Goal: Task Accomplishment & Management: Complete application form

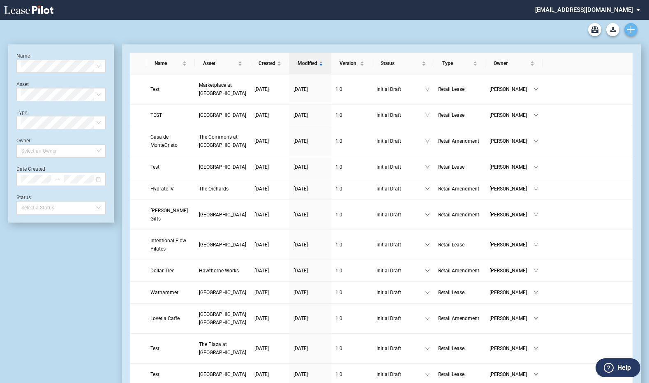
click at [631, 28] on use "Create new document" at bounding box center [630, 29] width 7 height 7
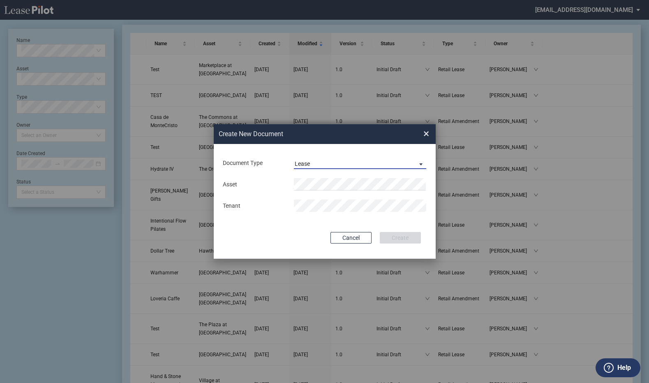
click at [418, 162] on span "Document Type: \aLease\a" at bounding box center [419, 163] width 10 height 8
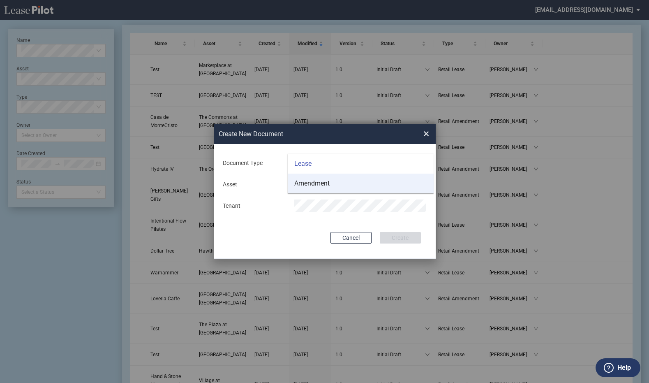
click at [333, 180] on md-option "Amendment" at bounding box center [361, 183] width 146 height 20
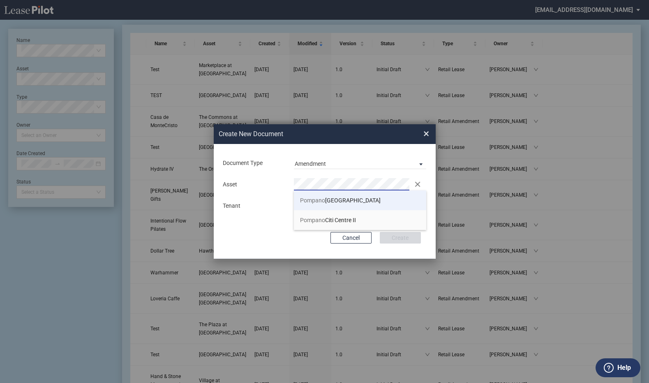
click at [345, 197] on span "Pompano Citi Centre" at bounding box center [340, 200] width 81 height 7
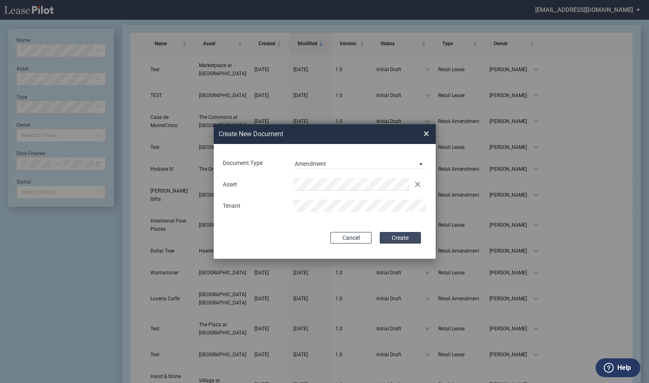
click at [394, 236] on button "Create" at bounding box center [400, 238] width 41 height 12
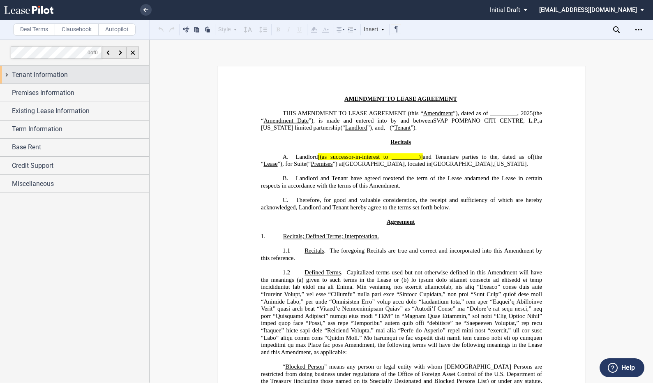
click at [46, 72] on span "Tenant Information" at bounding box center [40, 75] width 56 height 10
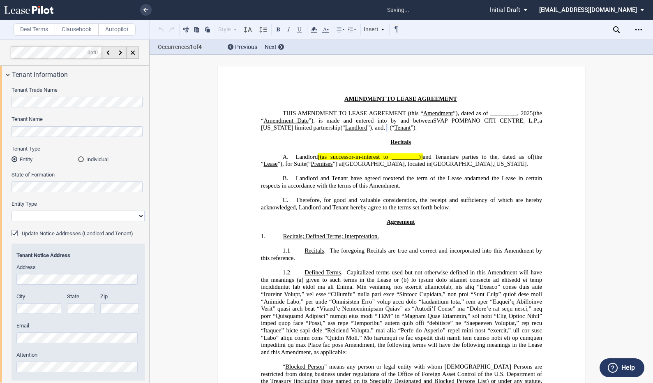
click at [139, 215] on select "Corporation Limited Liability Company General Partnership Limited Partnership O…" at bounding box center [78, 215] width 133 height 11
select select "limited liability company"
click at [12, 210] on select "Corporation Limited Liability Company General Partnership Limited Partnership O…" at bounding box center [78, 215] width 133 height 11
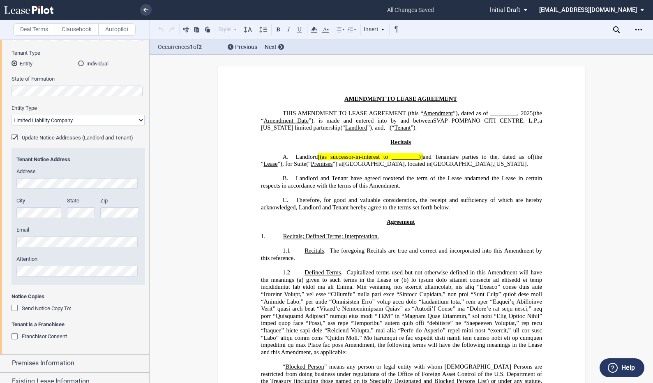
scroll to position [123, 0]
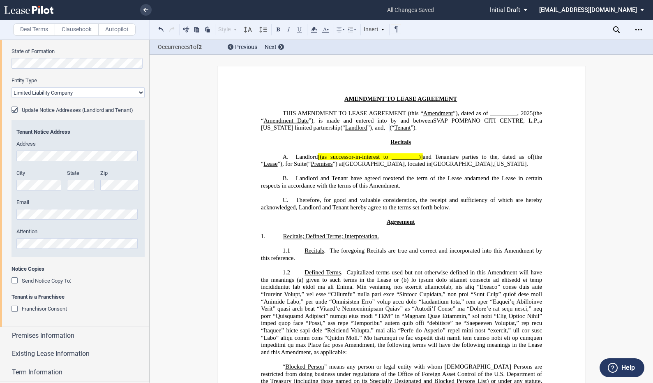
click at [17, 108] on div "Update Notice Addresses (Landlord and Tenant)" at bounding box center [16, 110] width 8 height 8
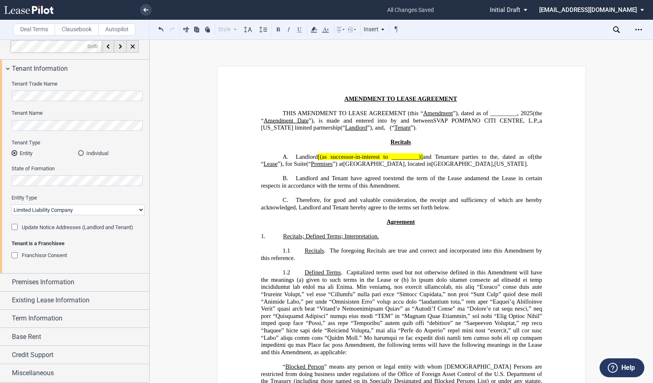
scroll to position [6, 0]
click at [8, 280] on div "Premises Information" at bounding box center [74, 282] width 149 height 18
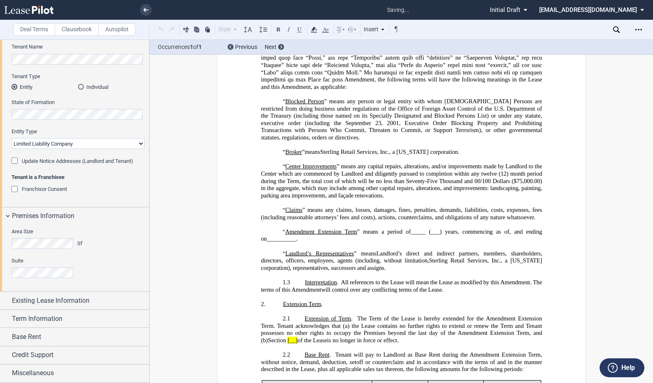
scroll to position [0, 0]
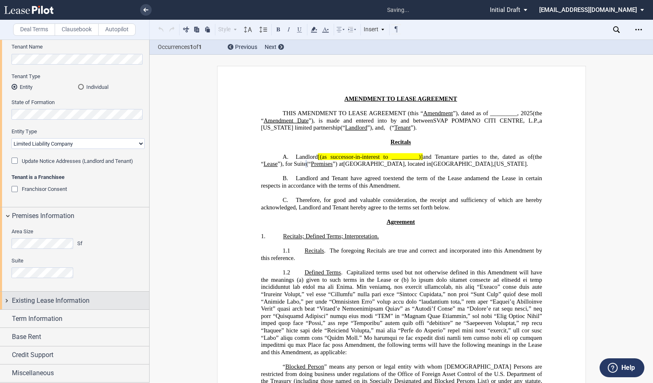
click at [5, 296] on div "Existing Lease Information" at bounding box center [74, 300] width 149 height 18
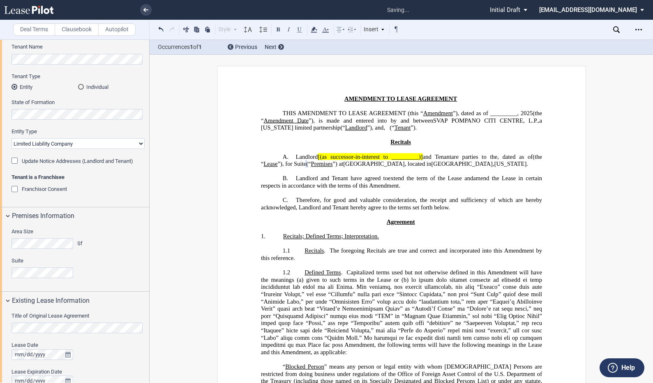
scroll to position [212, 0]
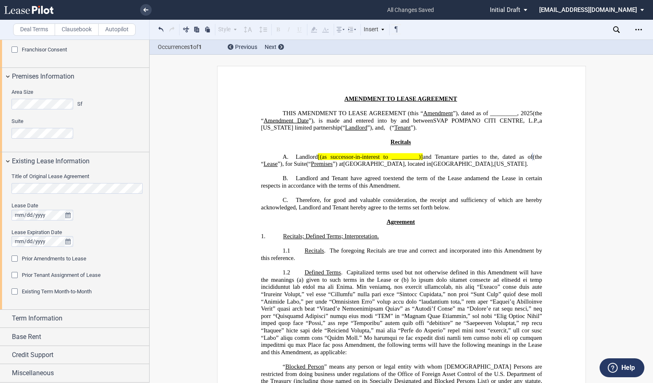
click at [14, 257] on div "Prior Amendments to Lease" at bounding box center [16, 259] width 8 height 8
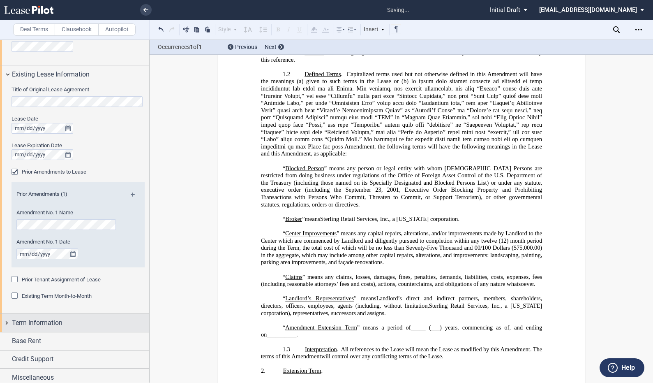
scroll to position [303, 0]
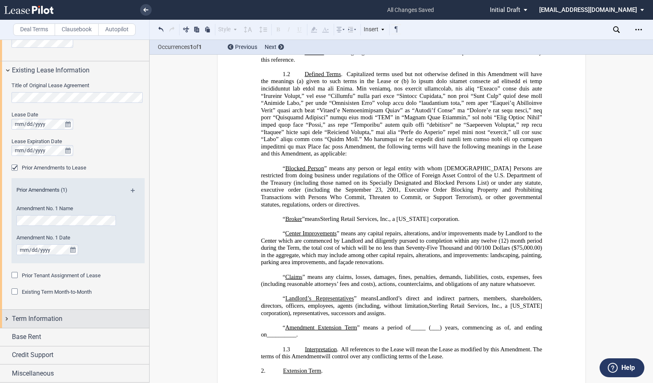
click at [7, 318] on div "Term Information" at bounding box center [74, 319] width 149 height 18
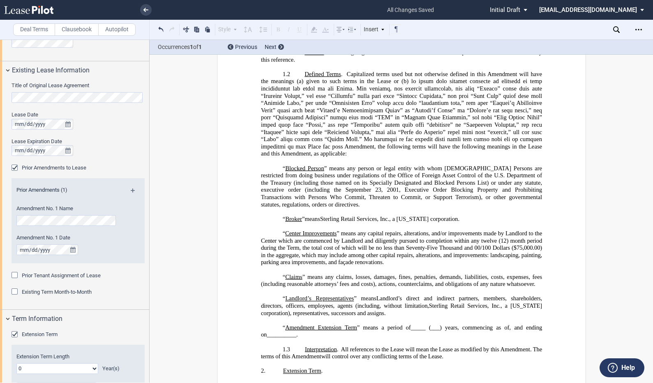
scroll to position [405, 0]
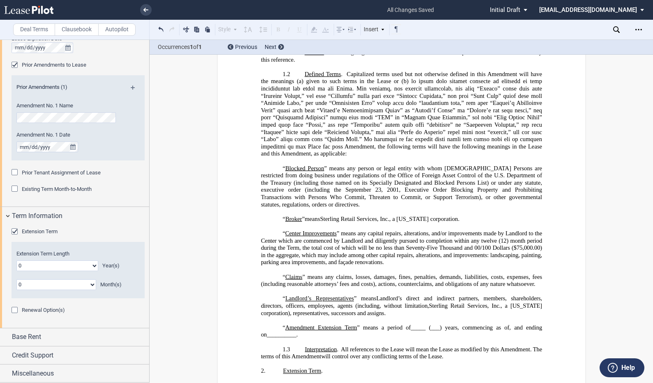
click at [13, 232] on div "Extension Term" at bounding box center [16, 232] width 8 height 8
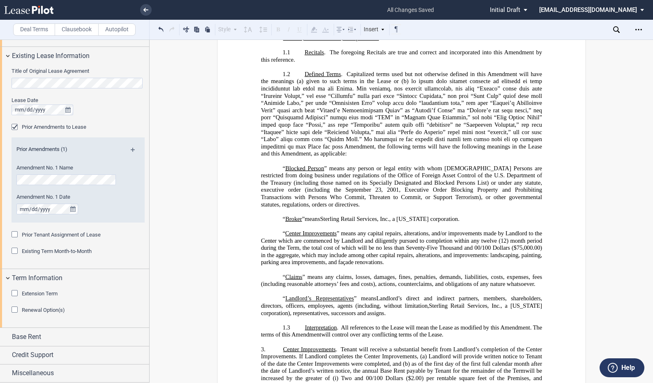
scroll to position [317, 0]
click at [10, 354] on div "Credit Support" at bounding box center [74, 355] width 149 height 18
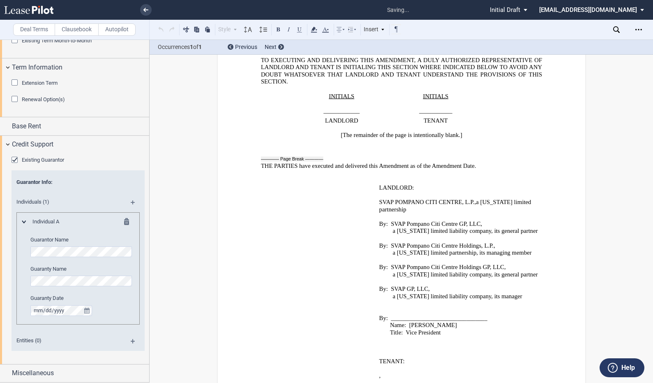
scroll to position [1541, 0]
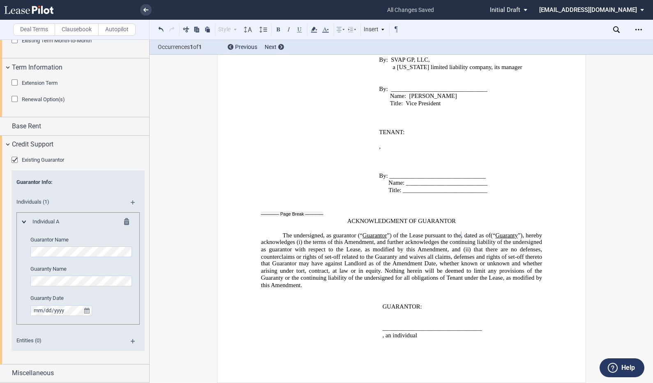
click at [131, 201] on md-icon at bounding box center [136, 205] width 11 height 10
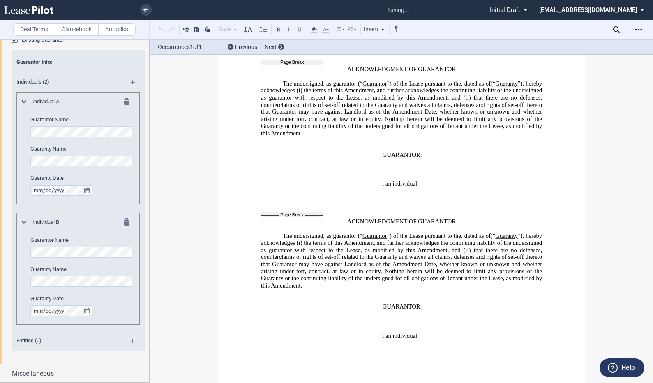
scroll to position [1693, 0]
click at [131, 79] on div "Individuals (2)" at bounding box center [78, 83] width 133 height 18
click at [132, 80] on md-icon at bounding box center [136, 85] width 11 height 10
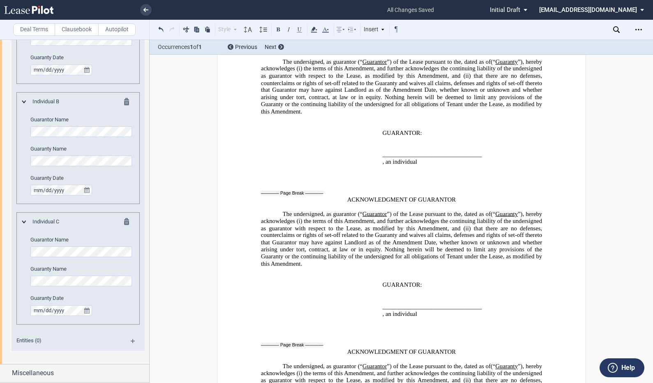
scroll to position [1845, 0]
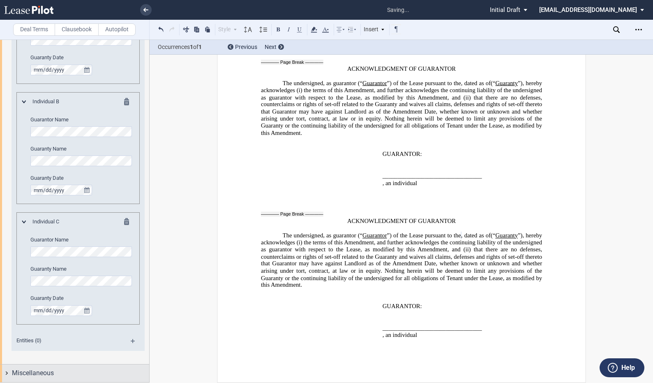
click at [9, 371] on div "Miscellaneous" at bounding box center [74, 373] width 149 height 18
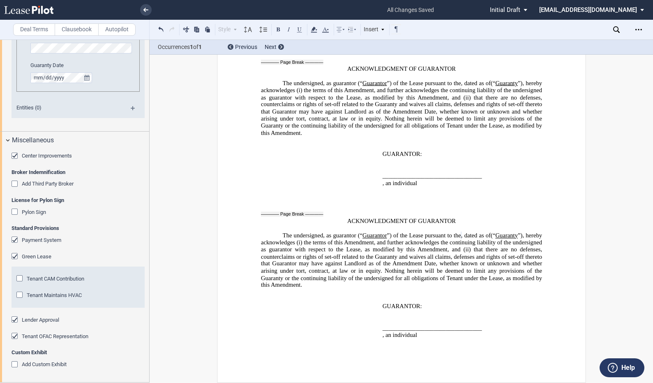
click at [16, 154] on div "Center Improvements" at bounding box center [16, 156] width 8 height 8
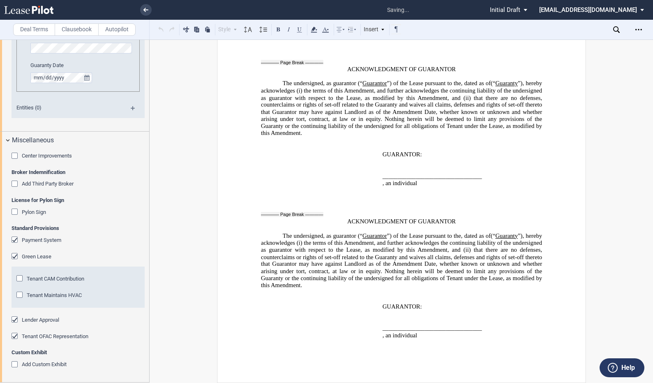
click at [15, 238] on div "Payment System" at bounding box center [16, 240] width 8 height 8
click at [16, 254] on div "Green Lease" at bounding box center [16, 257] width 8 height 8
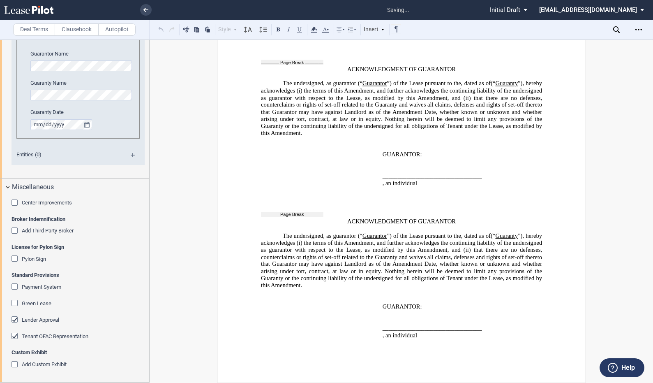
scroll to position [954, 0]
drag, startPoint x: 14, startPoint y: 319, endPoint x: 18, endPoint y: 326, distance: 7.8
click at [14, 320] on div "Lender Approval" at bounding box center [16, 320] width 8 height 8
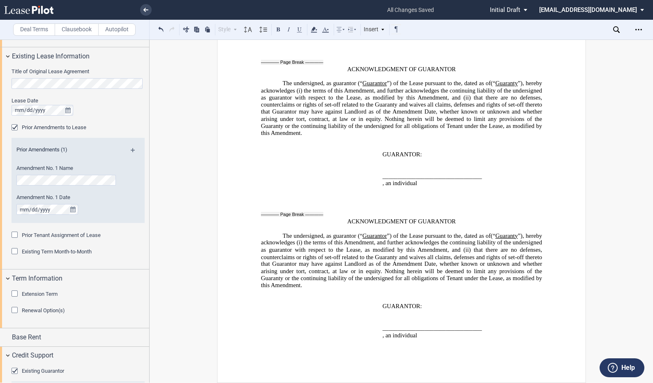
scroll to position [90, 0]
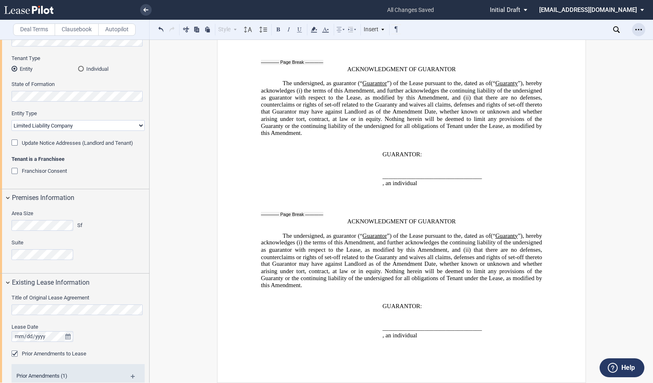
click at [639, 28] on icon "Open Lease options menu" at bounding box center [638, 29] width 7 height 7
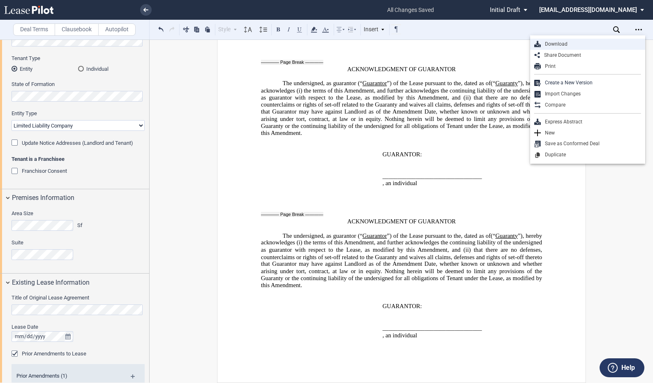
click at [555, 44] on div "Download" at bounding box center [591, 44] width 100 height 7
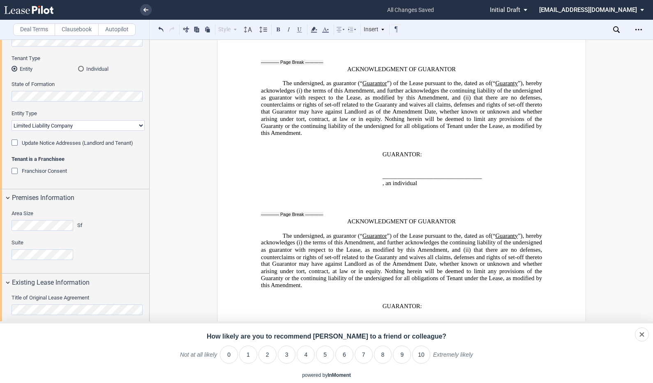
drag, startPoint x: 619, startPoint y: 171, endPoint x: 593, endPoint y: 170, distance: 25.9
drag, startPoint x: 603, startPoint y: 153, endPoint x: 609, endPoint y: 146, distance: 9.4
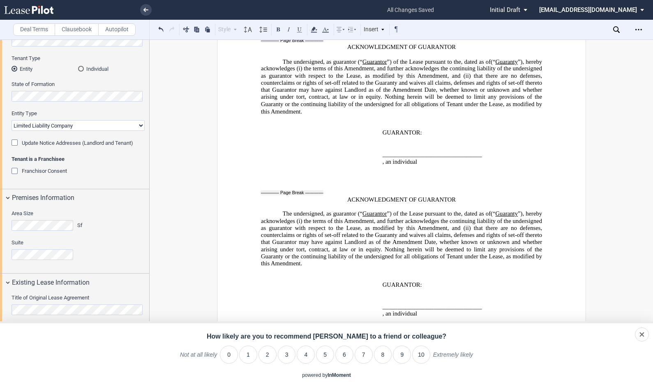
scroll to position [1130, 0]
